Goal: Information Seeking & Learning: Learn about a topic

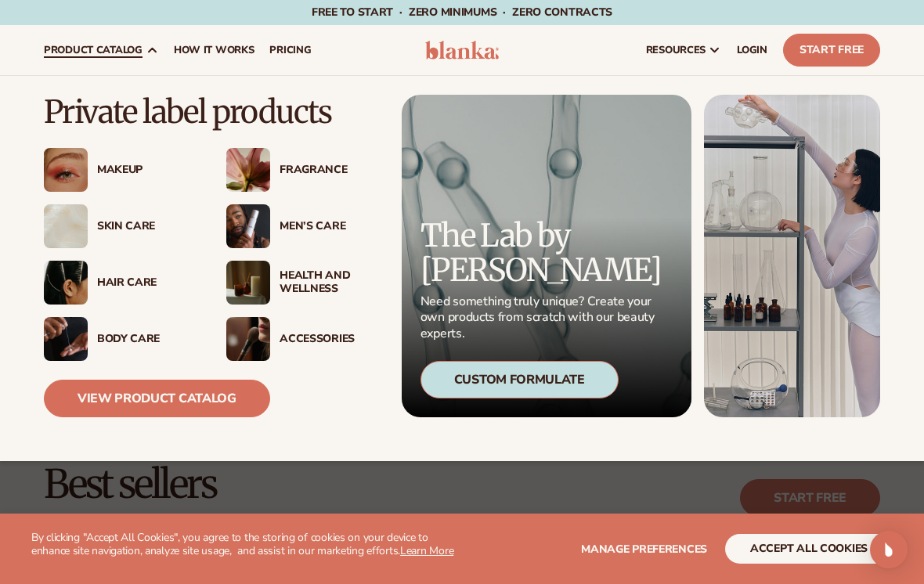
click at [112, 229] on div "Skin Care" at bounding box center [146, 226] width 98 height 13
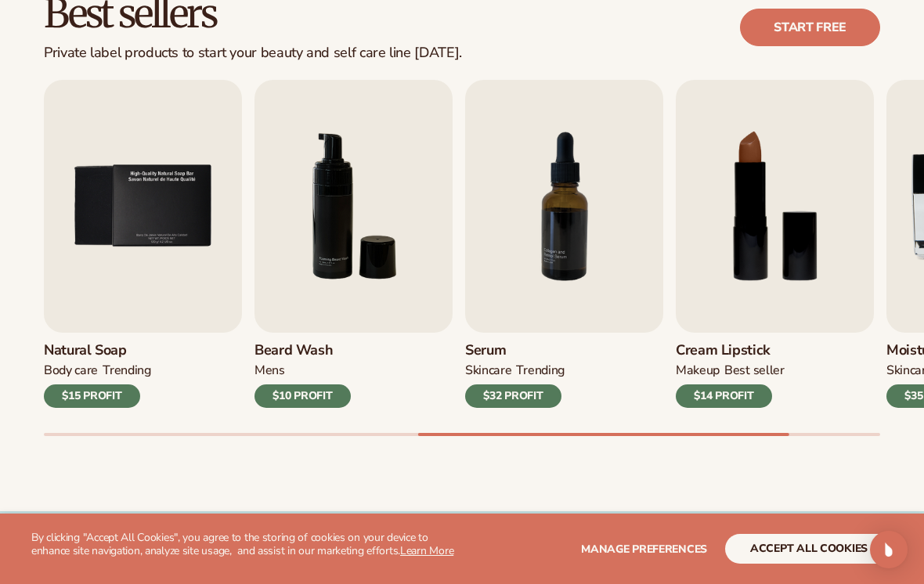
scroll to position [468, 0]
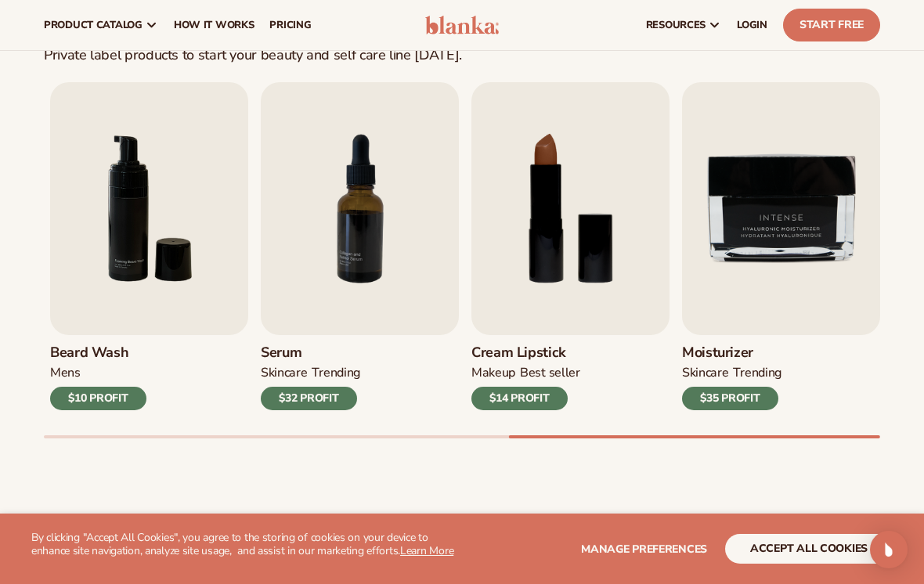
click at [743, 348] on h3 "Moisturizer" at bounding box center [731, 353] width 99 height 17
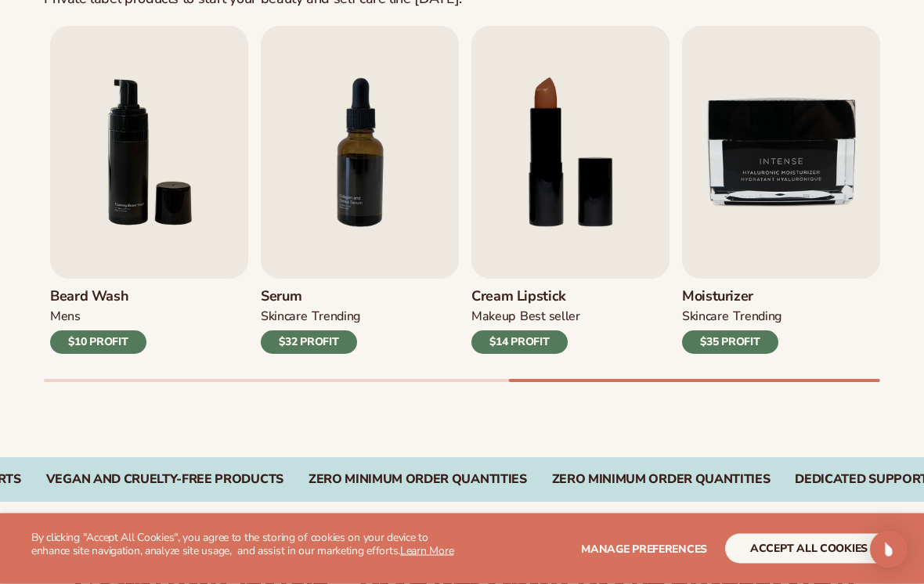
scroll to position [525, 0]
click at [732, 306] on div "Moisturizer SKINCARE TRENDING $35 PROFIT" at bounding box center [781, 316] width 198 height 75
click at [749, 341] on div "$35 PROFIT" at bounding box center [730, 342] width 96 height 23
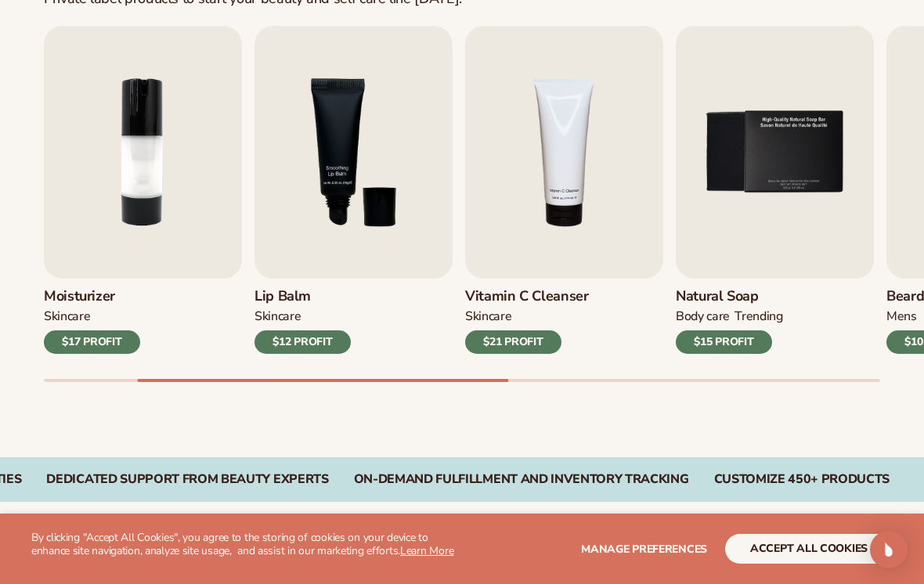
click at [309, 349] on div "$12 PROFIT" at bounding box center [303, 342] width 96 height 23
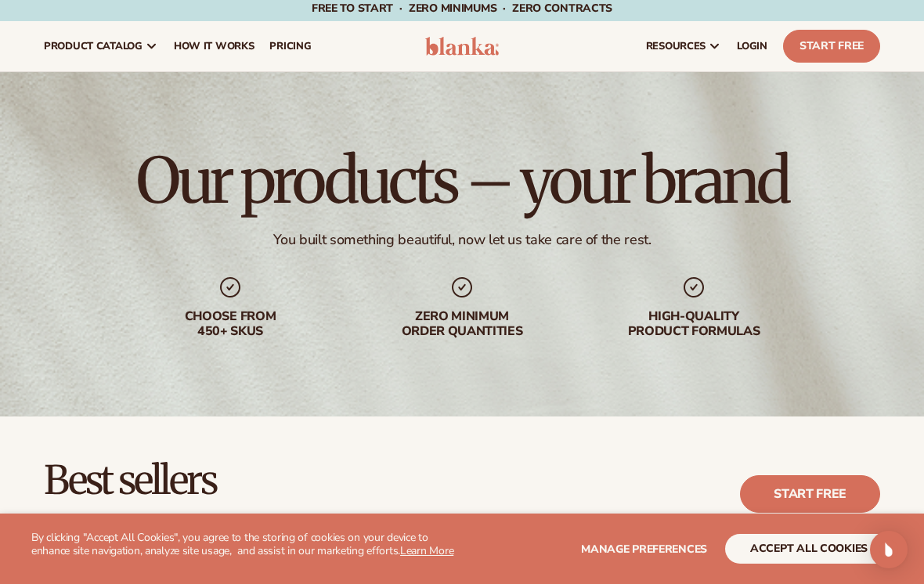
scroll to position [0, 0]
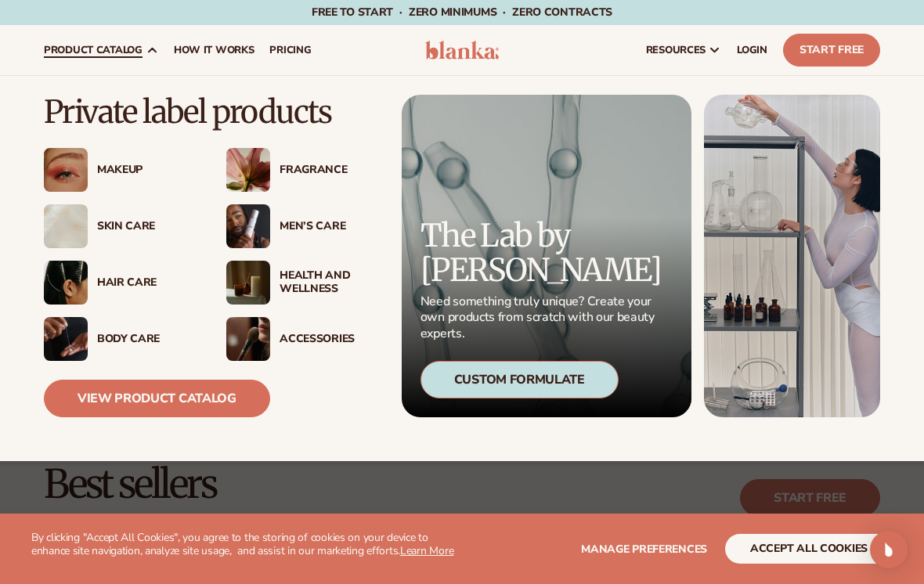
click at [303, 290] on div "Health And Wellness" at bounding box center [329, 282] width 98 height 27
click at [193, 414] on link "View Product Catalog" at bounding box center [157, 399] width 226 height 38
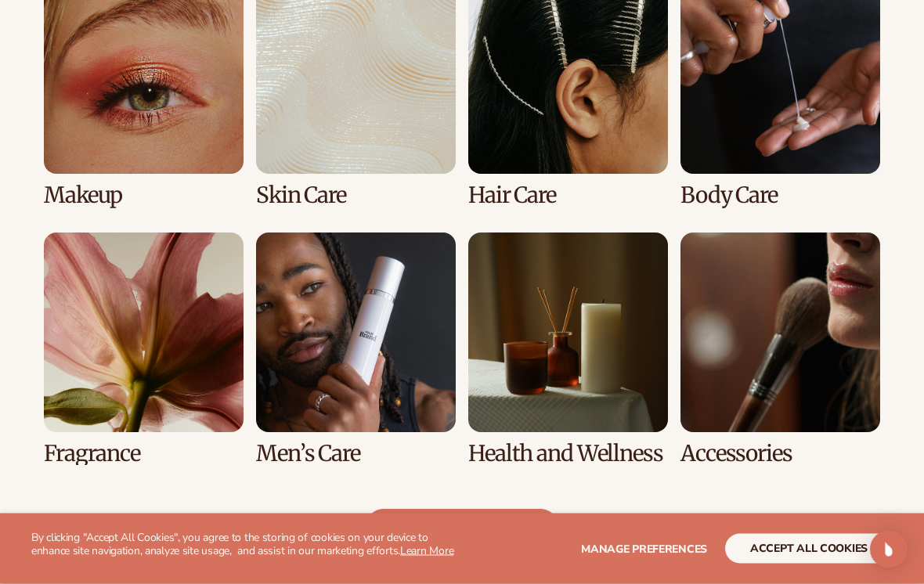
scroll to position [1180, 0]
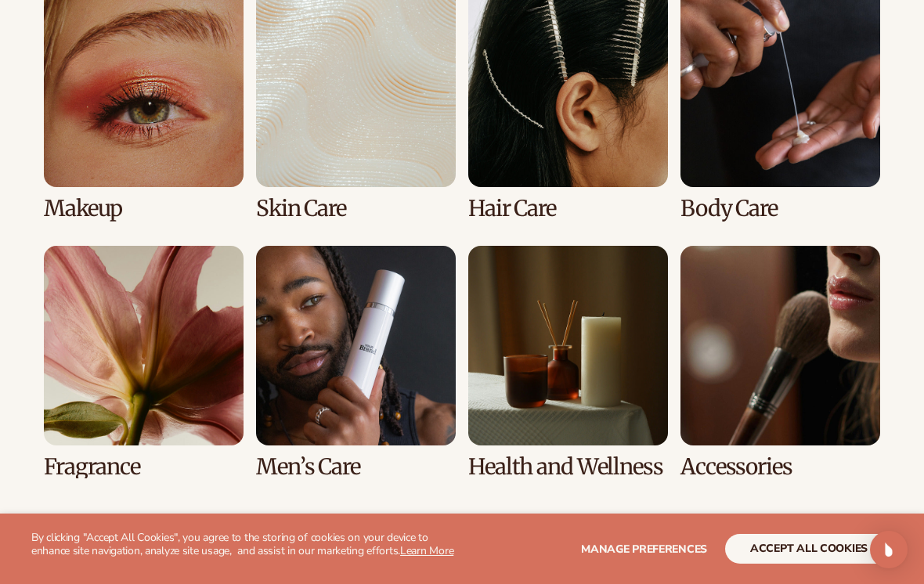
click at [367, 189] on link "2 / 8" at bounding box center [356, 103] width 200 height 233
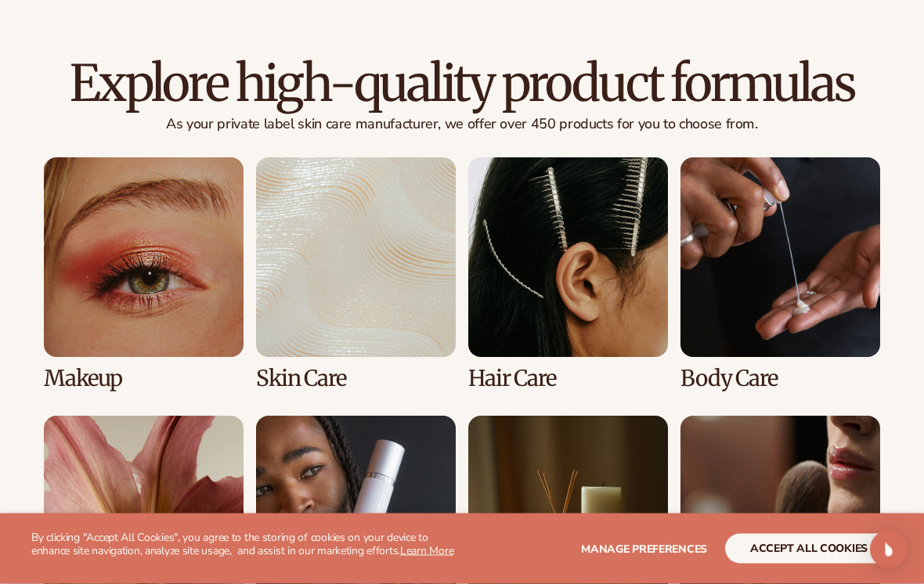
scroll to position [1032, 0]
click at [634, 245] on link "3 / 8" at bounding box center [568, 273] width 200 height 233
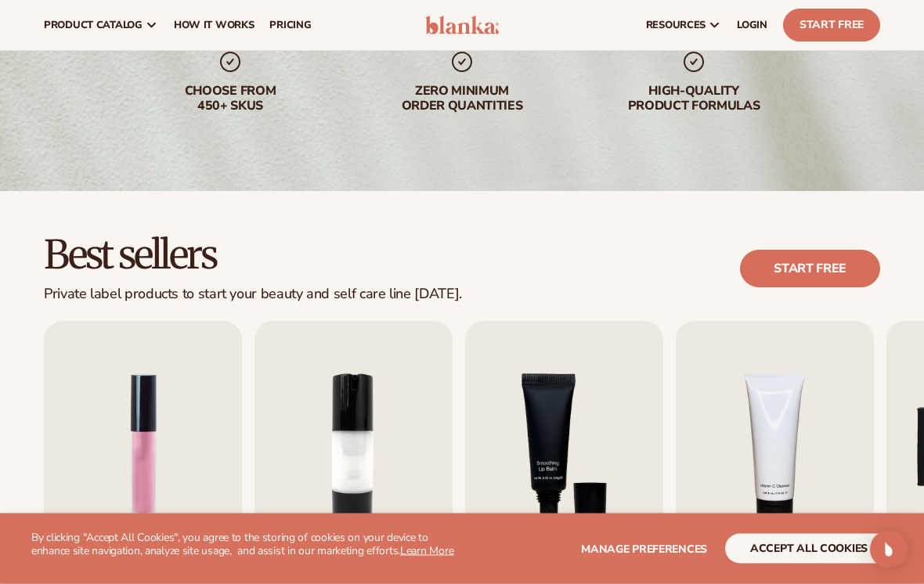
scroll to position [197, 0]
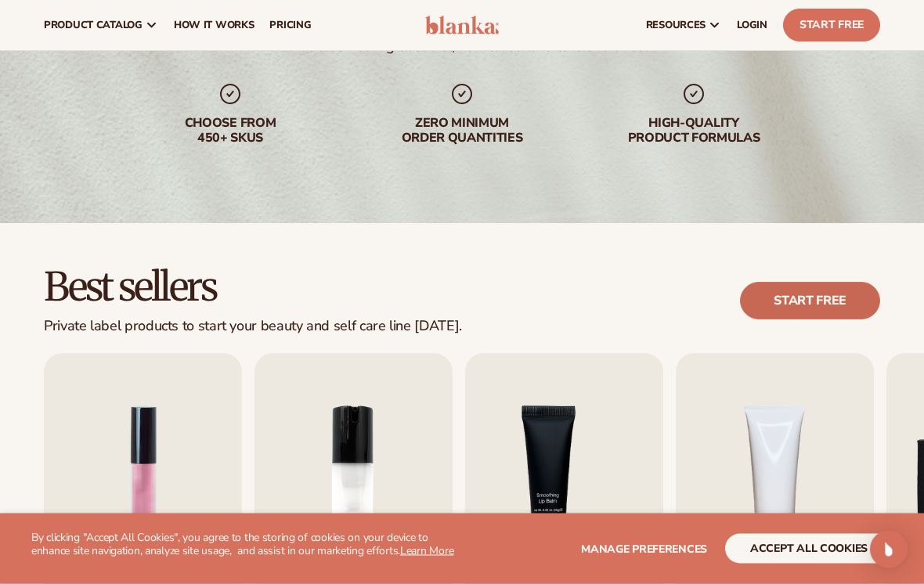
click at [861, 297] on link "Start free" at bounding box center [810, 302] width 140 height 38
